Goal: Task Accomplishment & Management: Manage account settings

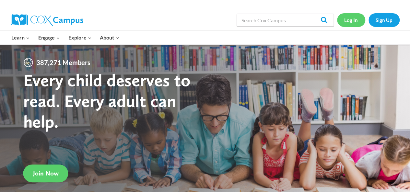
click at [349, 23] on link "Log In" at bounding box center [351, 19] width 28 height 13
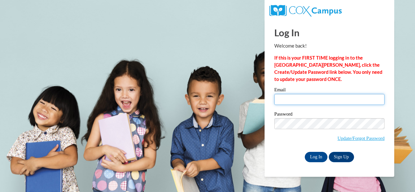
click at [307, 99] on input "Email" at bounding box center [329, 99] width 110 height 11
type input "e049901@muscogee.k12.ga.us"
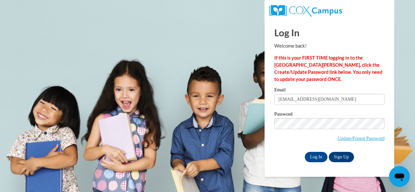
click at [330, 116] on label "Password" at bounding box center [329, 115] width 110 height 6
click at [320, 161] on input "Log In" at bounding box center [316, 157] width 23 height 10
